Goal: Obtain resource: Download file/media

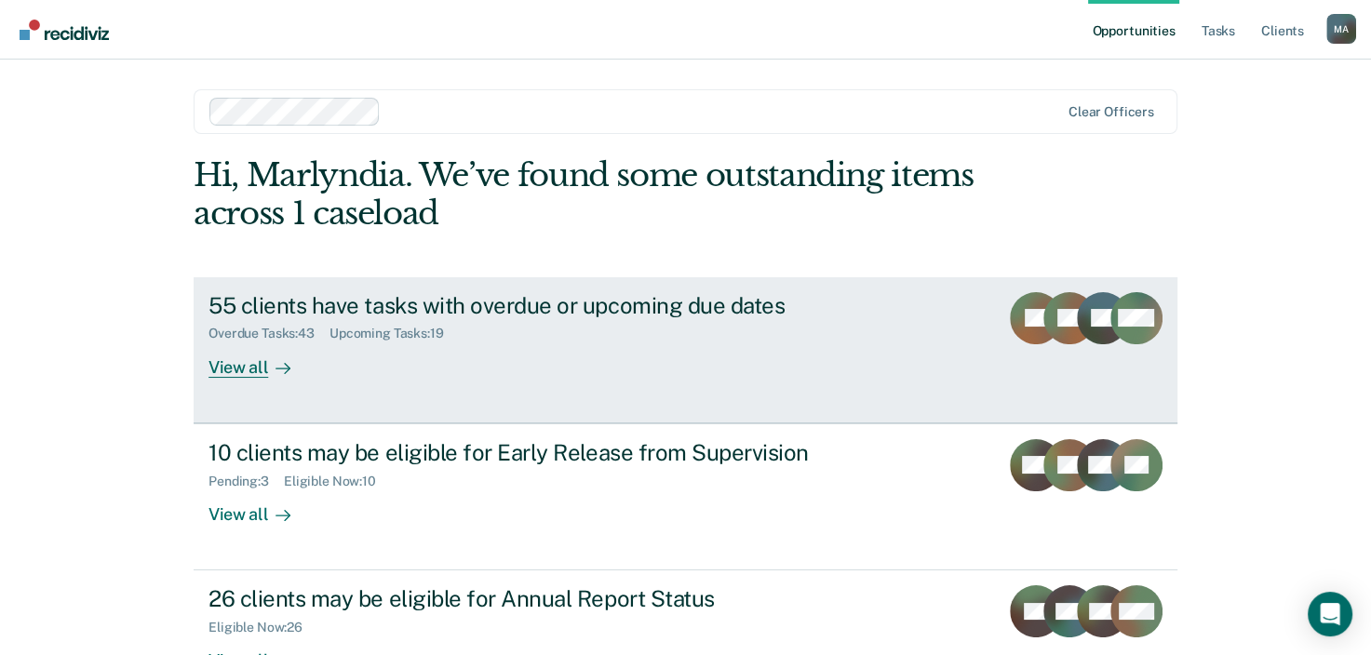
click at [253, 372] on div "View all" at bounding box center [260, 359] width 104 height 36
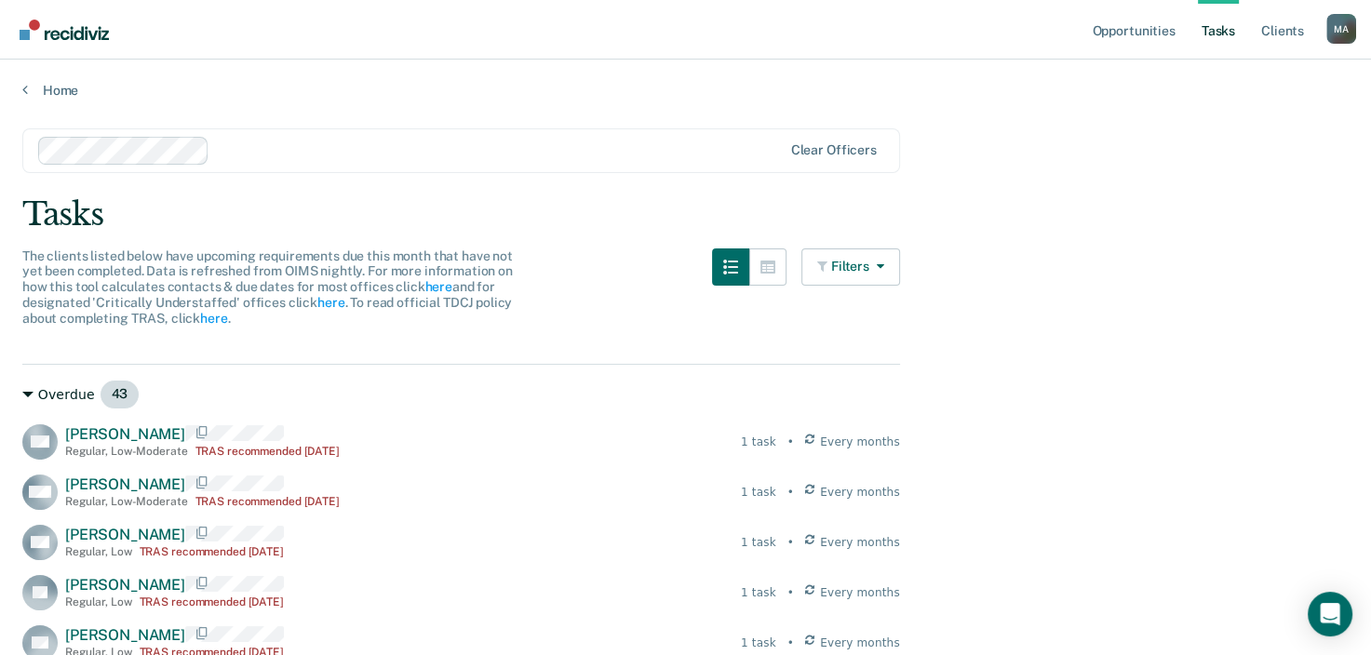
click at [119, 391] on span "43" at bounding box center [120, 395] width 41 height 30
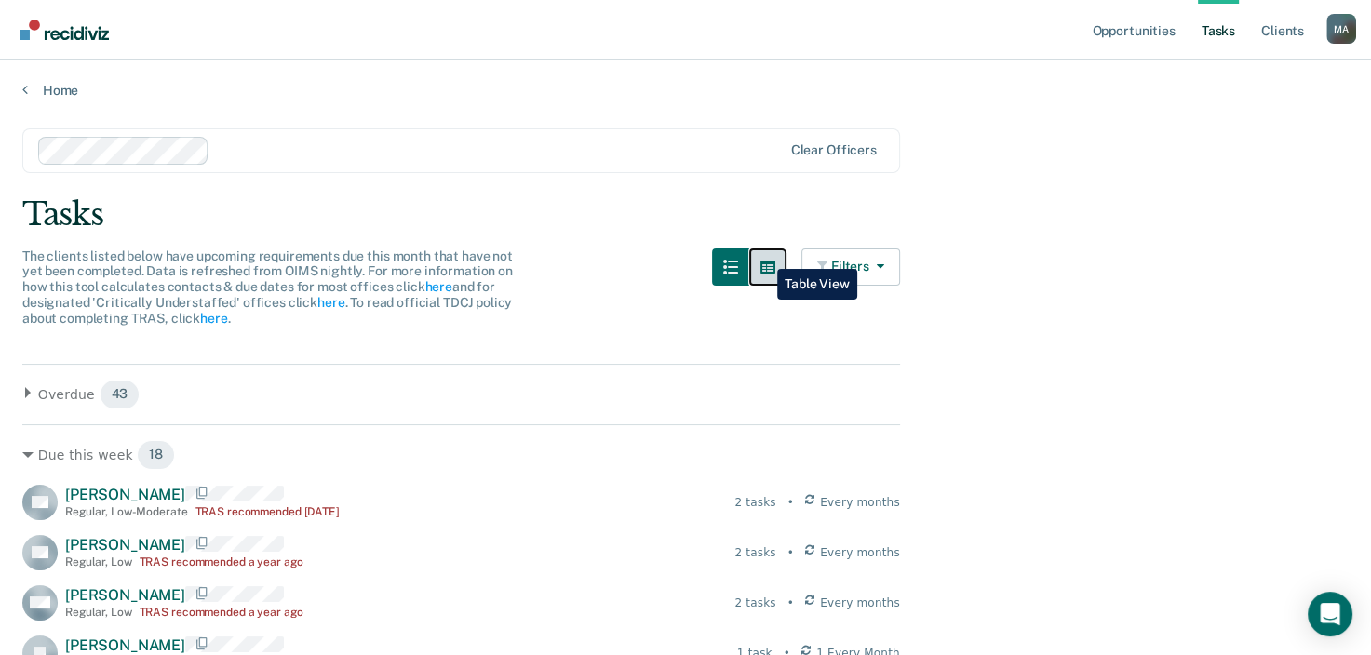
click at [763, 256] on button "button" at bounding box center [767, 266] width 37 height 37
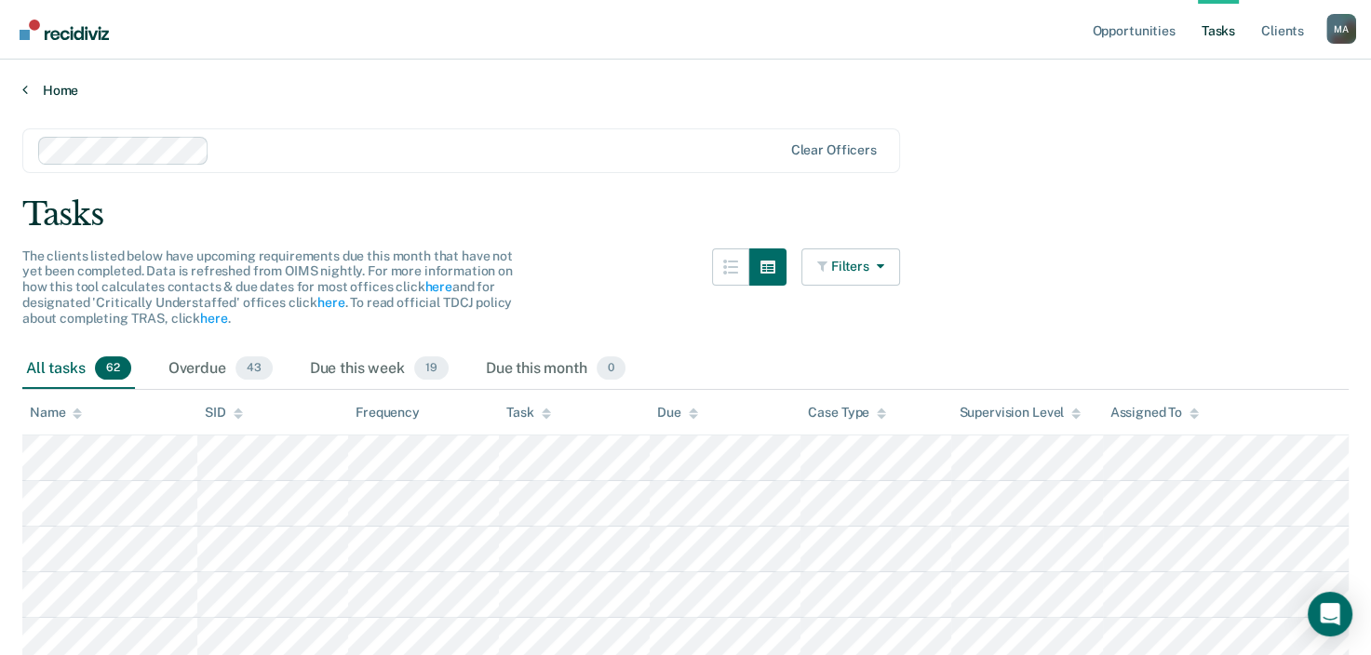
click at [71, 84] on div "Home" at bounding box center [685, 79] width 1371 height 39
click at [60, 90] on link "Home" at bounding box center [685, 90] width 1326 height 17
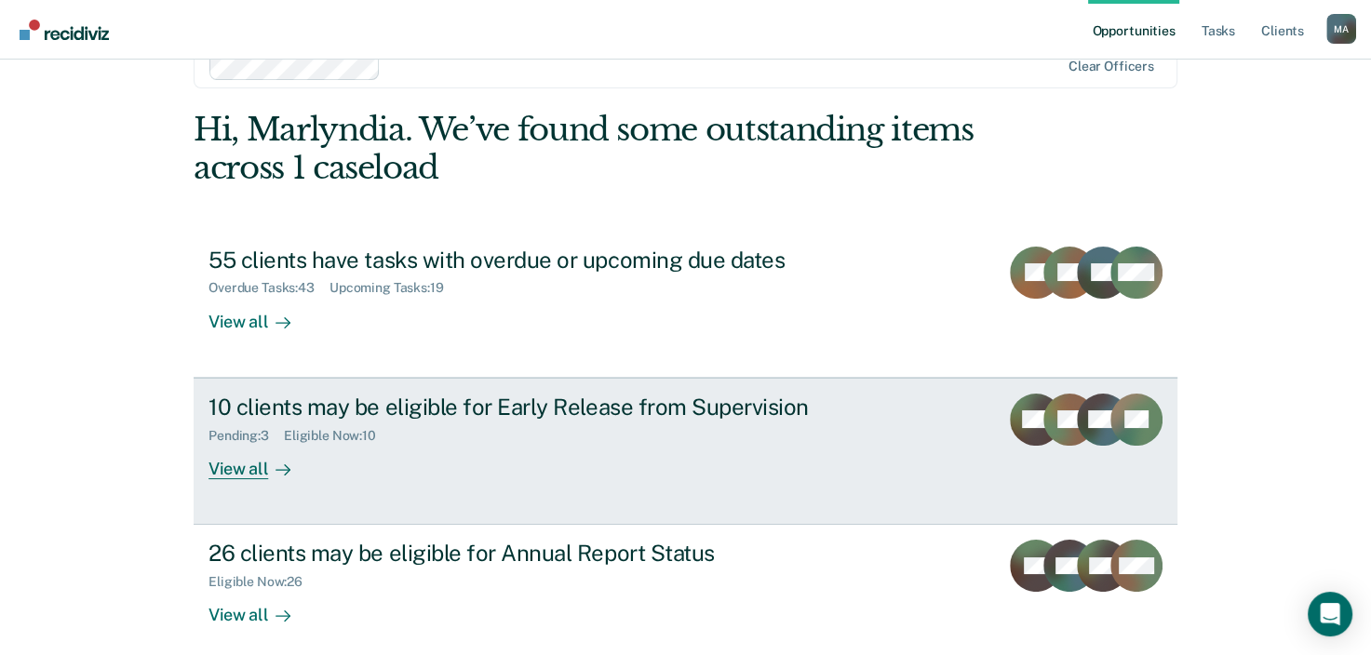
scroll to position [135, 0]
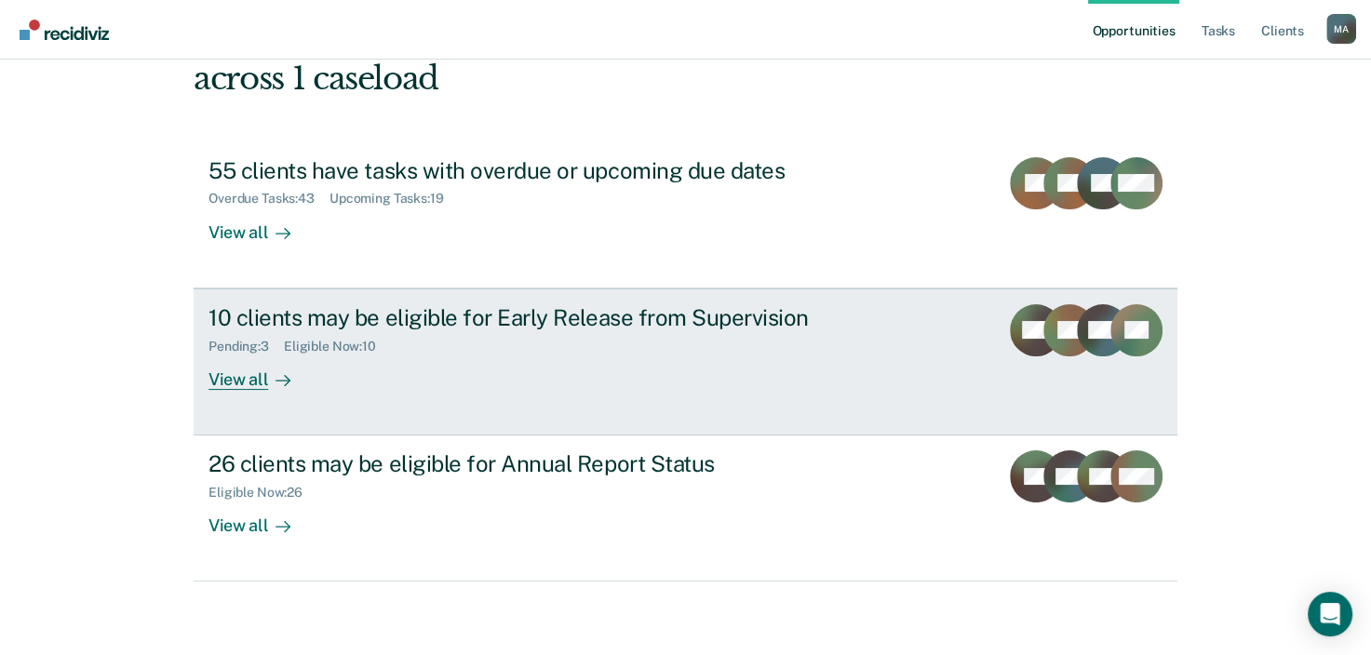
click at [246, 387] on div "View all" at bounding box center [260, 372] width 104 height 36
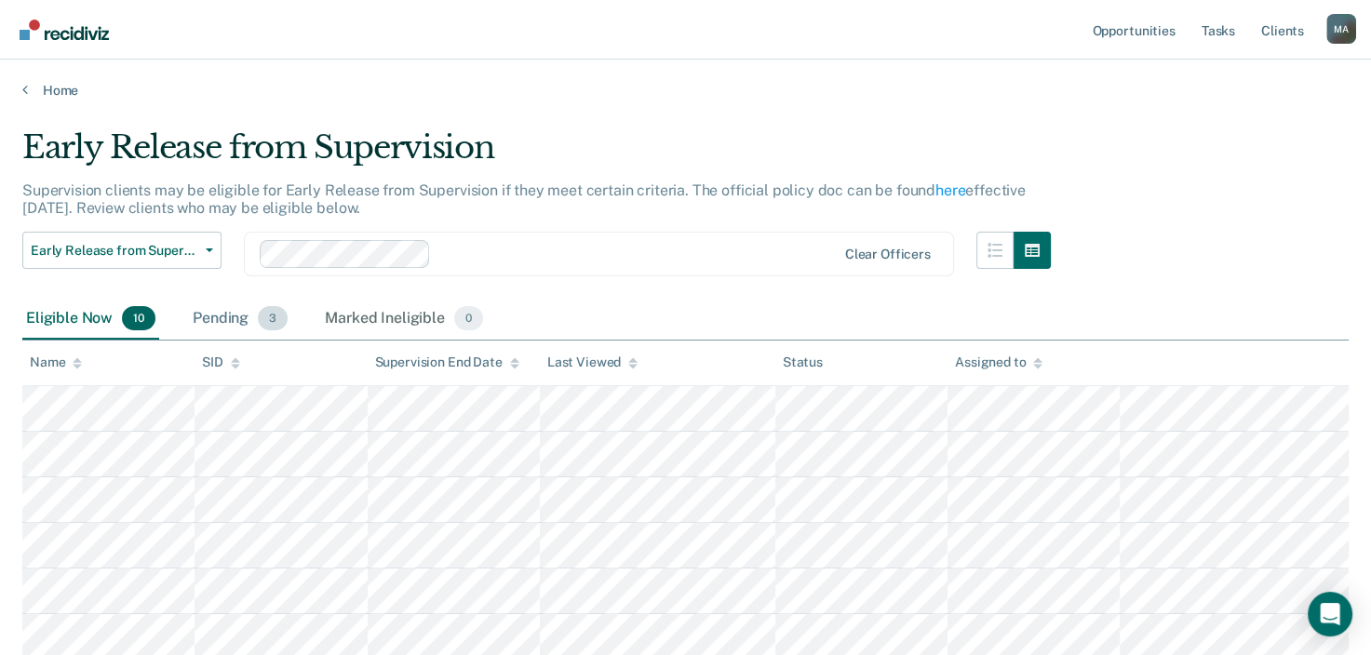
click at [273, 312] on span "3" at bounding box center [273, 318] width 30 height 24
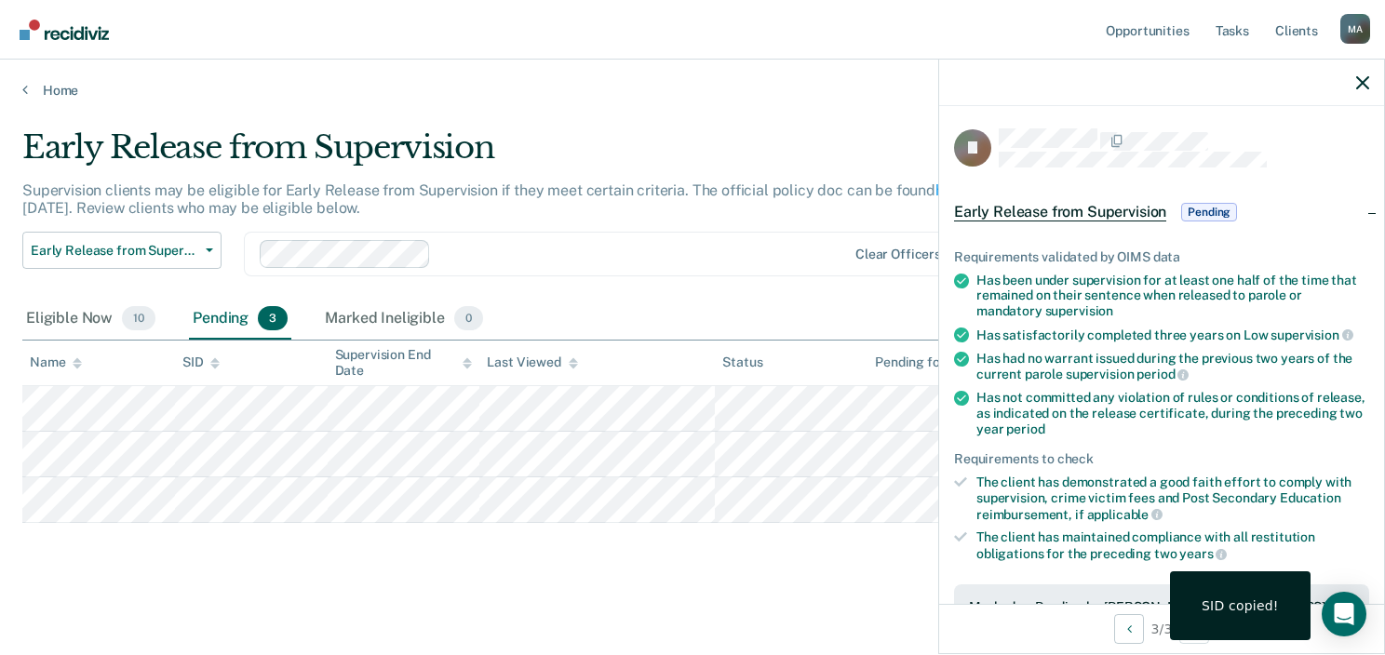
click at [1131, 207] on span "Early Release from Supervision" at bounding box center [1060, 212] width 212 height 19
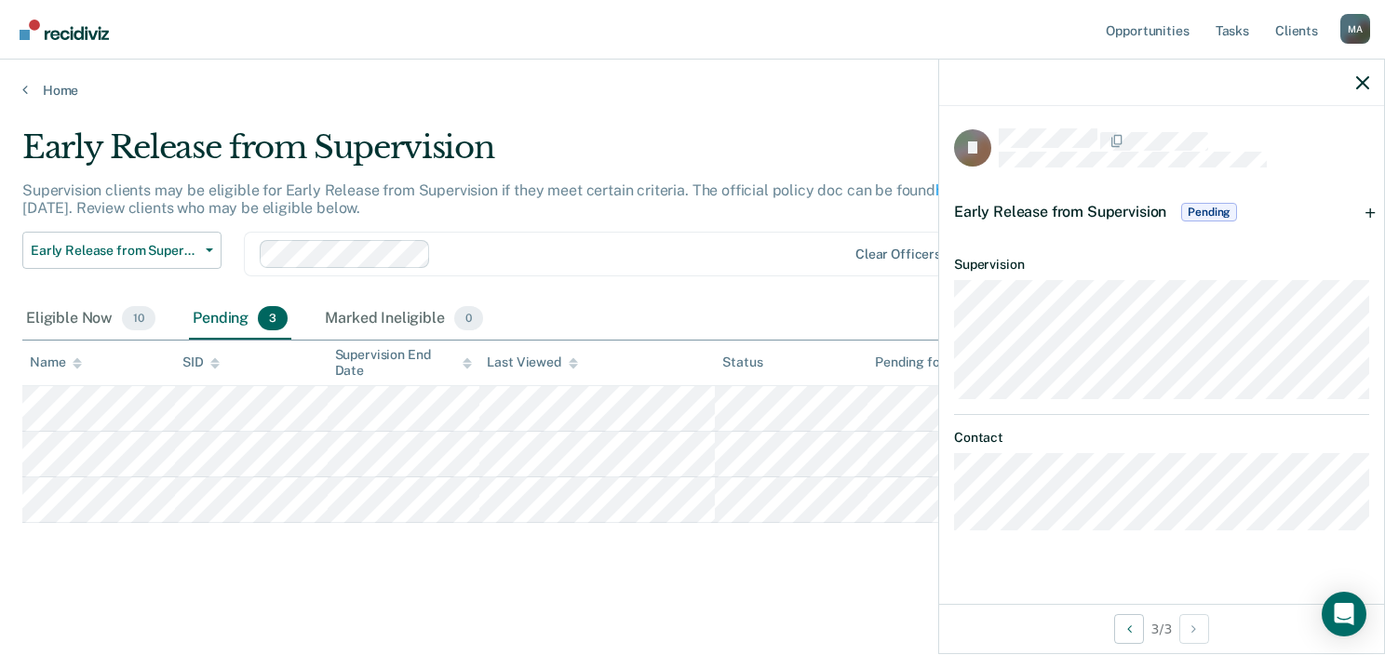
click at [1221, 209] on span "Pending" at bounding box center [1209, 212] width 56 height 19
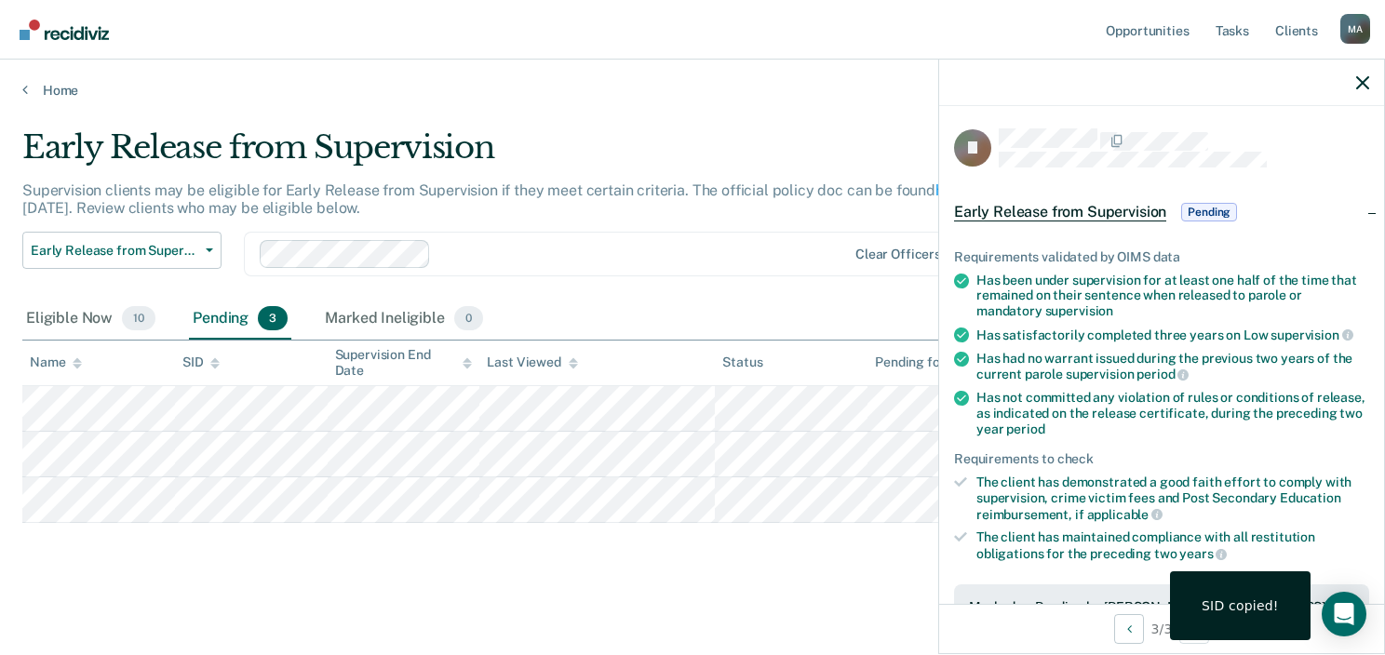
click at [1047, 208] on span "Early Release from Supervision" at bounding box center [1060, 212] width 212 height 19
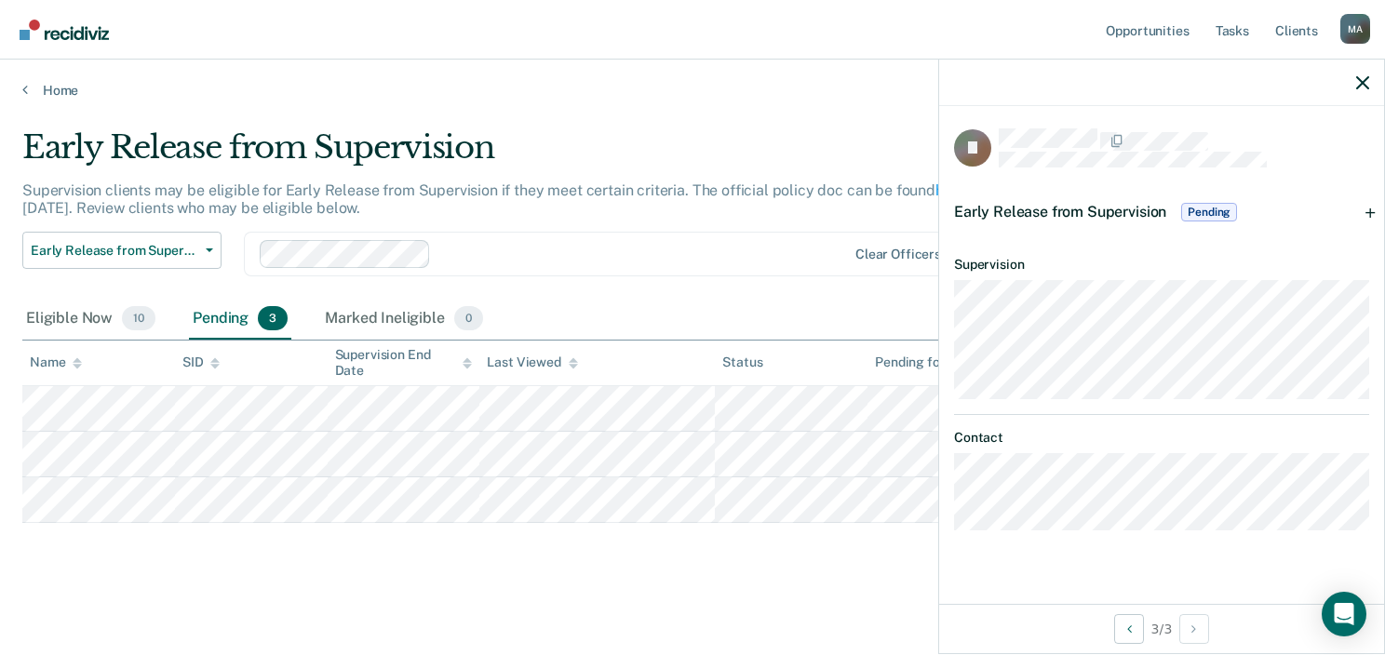
click at [848, 543] on div "Early Release from Supervision Supervision clients may be eligible for Early Re…" at bounding box center [692, 352] width 1340 height 448
click at [1372, 207] on div "Early Release from Supervision Pending" at bounding box center [1161, 212] width 445 height 60
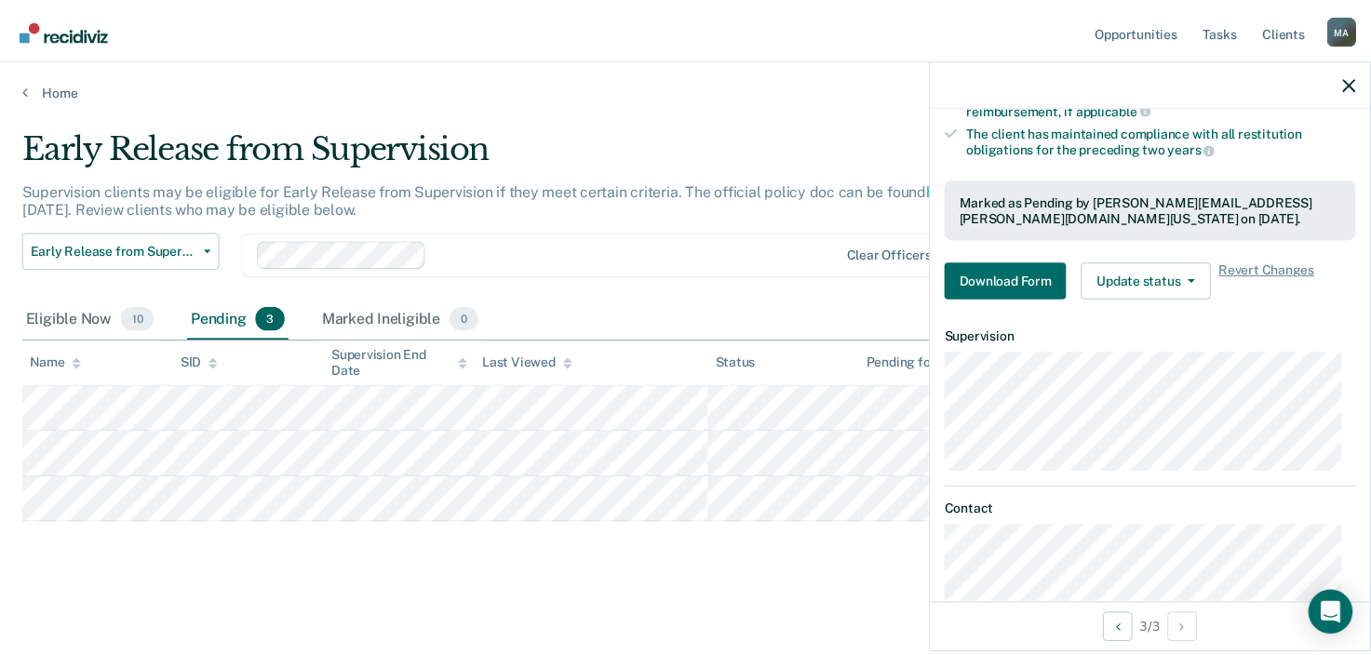
scroll to position [435, 0]
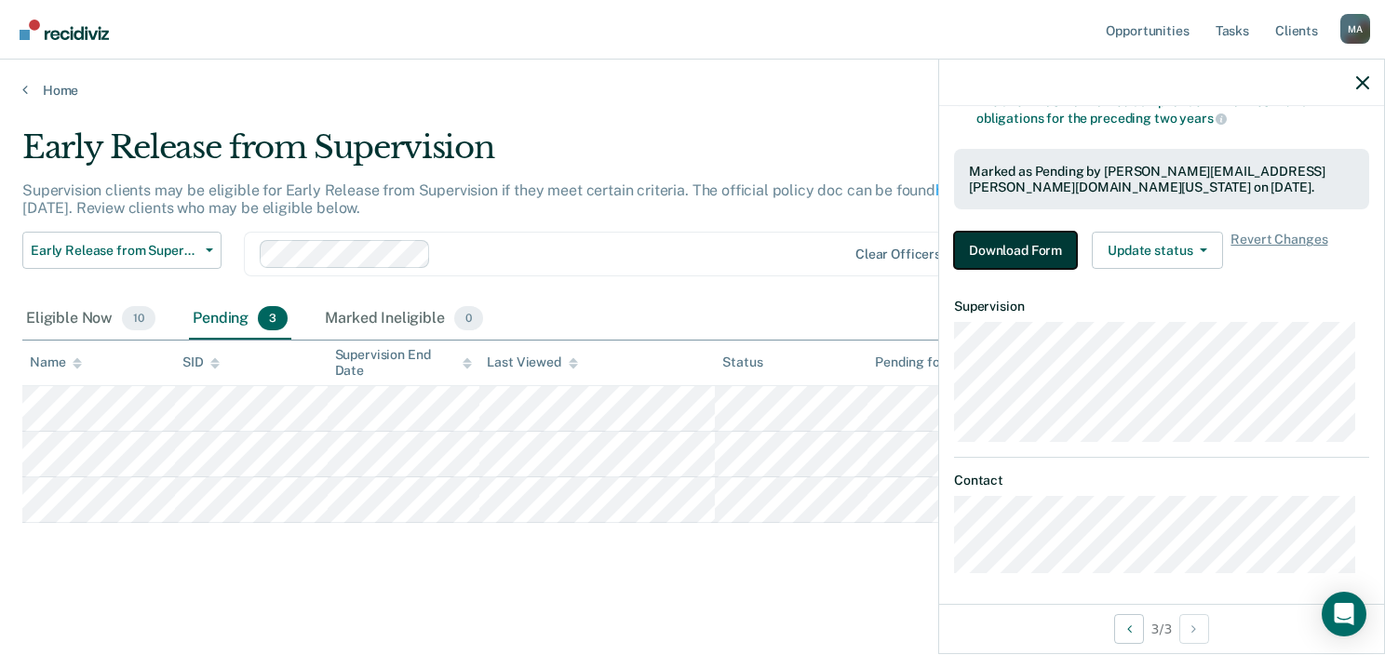
click at [1018, 246] on button "Download Form" at bounding box center [1015, 250] width 123 height 37
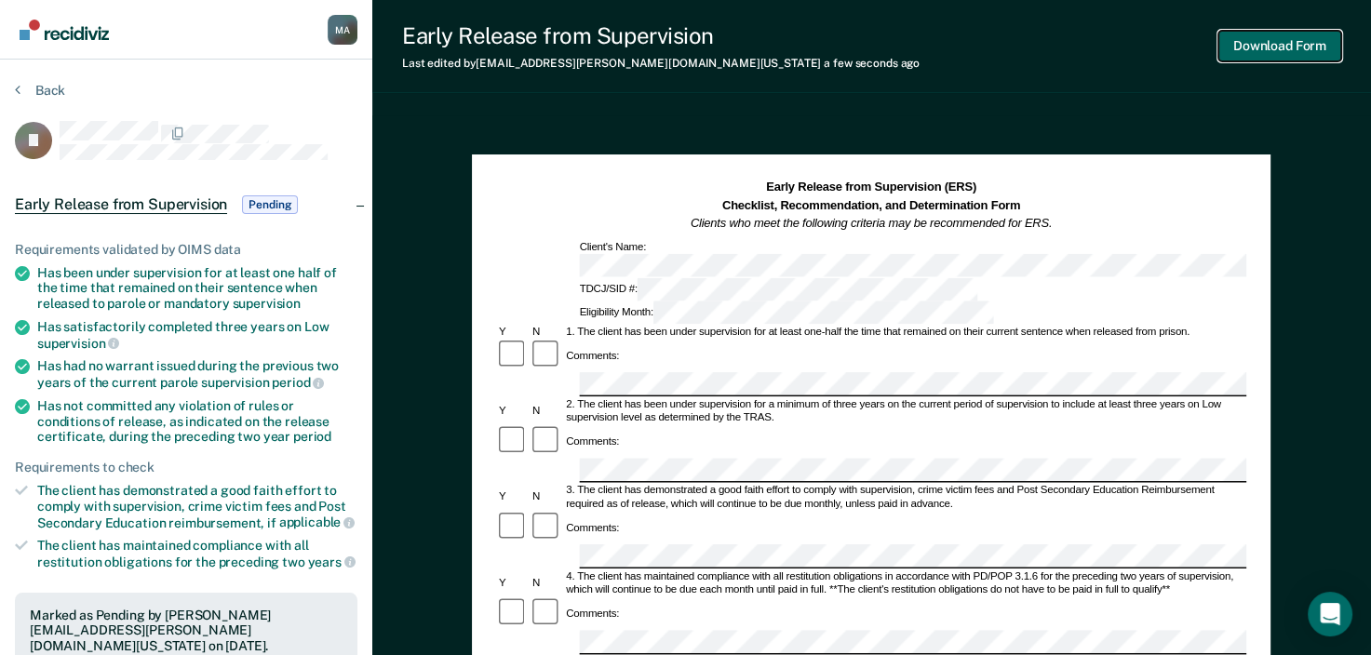
click at [1290, 51] on button "Download Form" at bounding box center [1279, 46] width 123 height 31
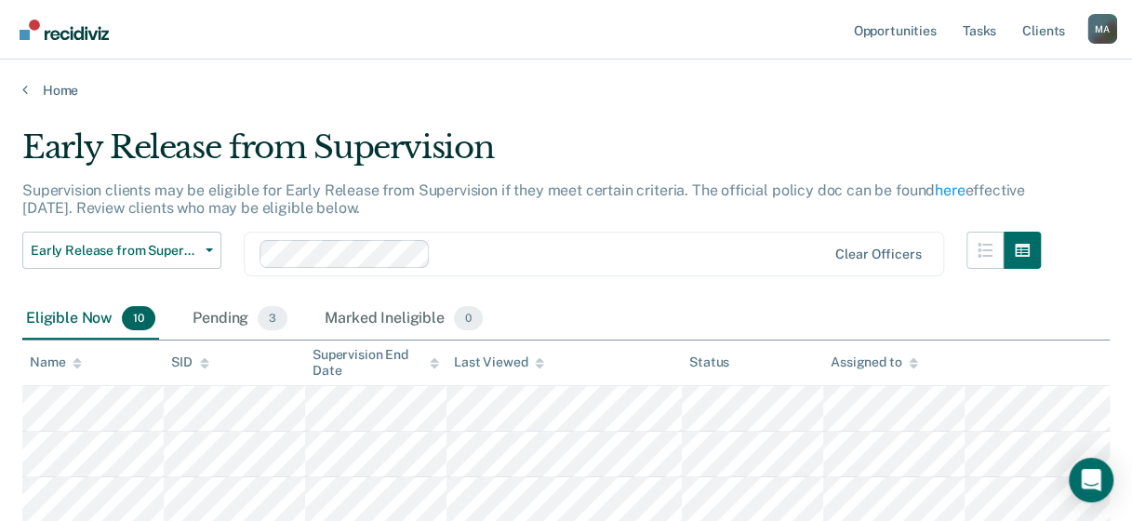
scroll to position [93, 0]
